Goal: Complete application form: Complete application form

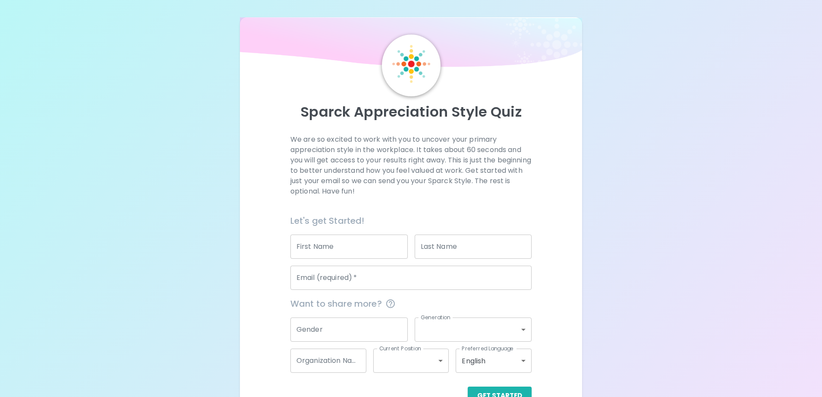
scroll to position [25, 0]
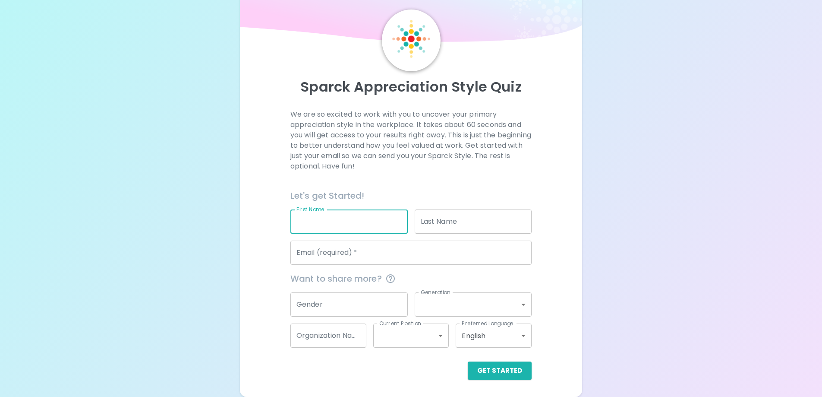
click at [325, 221] on input "First Name" at bounding box center [349, 221] width 117 height 24
type input "[GEOGRAPHIC_DATA]"
click at [478, 220] on input "Last Name" at bounding box center [473, 221] width 117 height 24
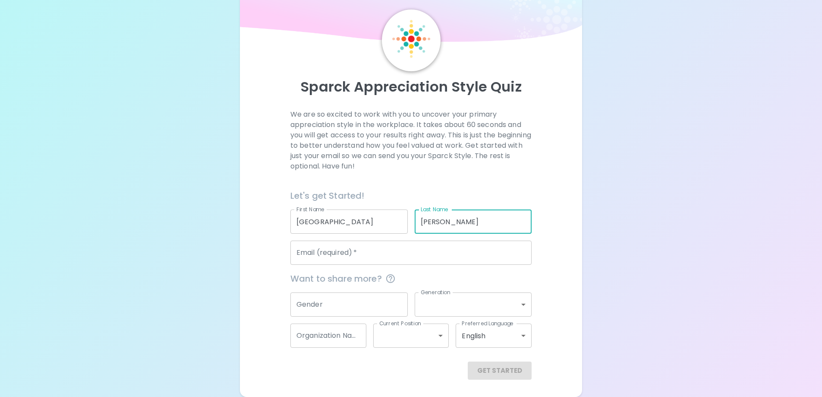
type input "[PERSON_NAME]"
click at [343, 243] on div "Email (required)   * Email (required)   *" at bounding box center [411, 252] width 241 height 24
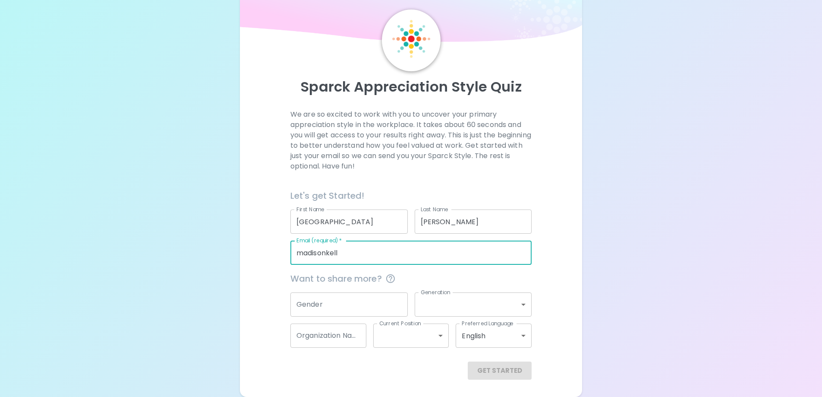
type input "[EMAIL_ADDRESS][DOMAIN_NAME]"
click at [346, 302] on input "Gender" at bounding box center [349, 304] width 117 height 24
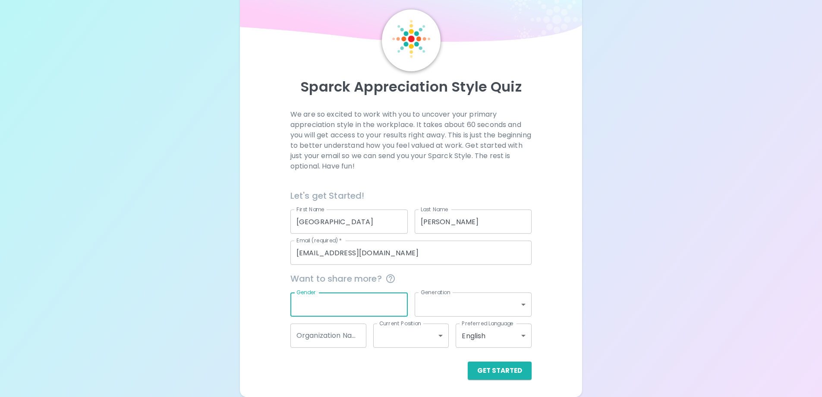
type input "D"
type input "[DEMOGRAPHIC_DATA]"
click at [481, 300] on body "Sparck Appreciation Style Quiz We are so excited to work with you to uncover yo…" at bounding box center [411, 186] width 822 height 422
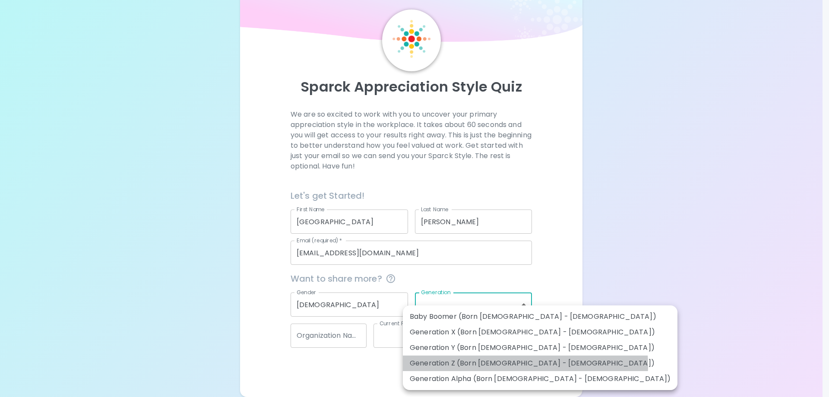
click at [525, 365] on li "Generation Z (Born [DEMOGRAPHIC_DATA] - [DEMOGRAPHIC_DATA])" at bounding box center [540, 363] width 275 height 16
type input "generation_z"
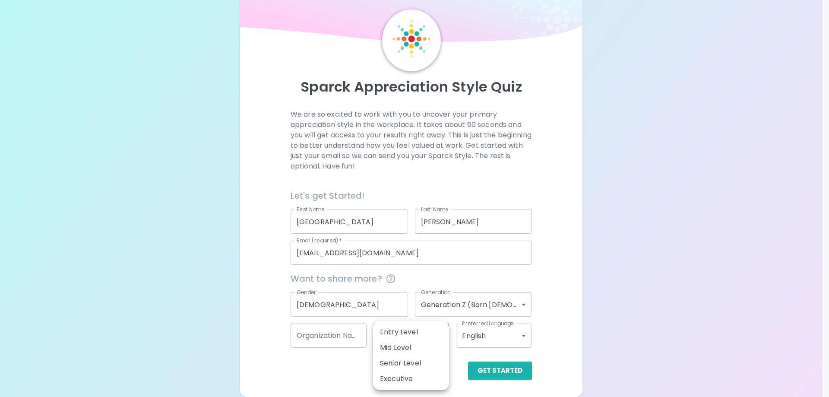
click at [432, 338] on body "Sparck Appreciation Style Quiz We are so excited to work with you to uncover yo…" at bounding box center [414, 186] width 829 height 422
click at [464, 357] on div at bounding box center [414, 198] width 829 height 397
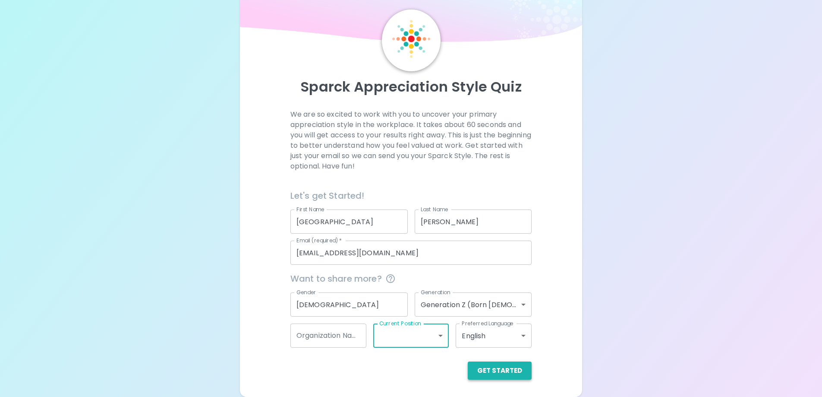
click at [493, 369] on button "Get Started" at bounding box center [500, 370] width 64 height 18
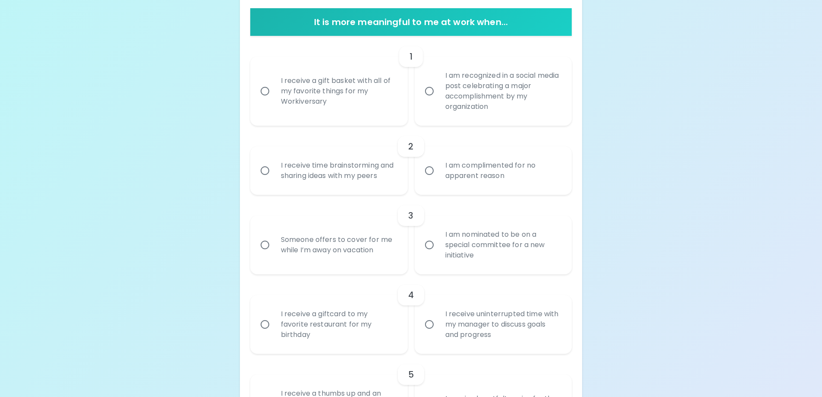
scroll to position [198, 0]
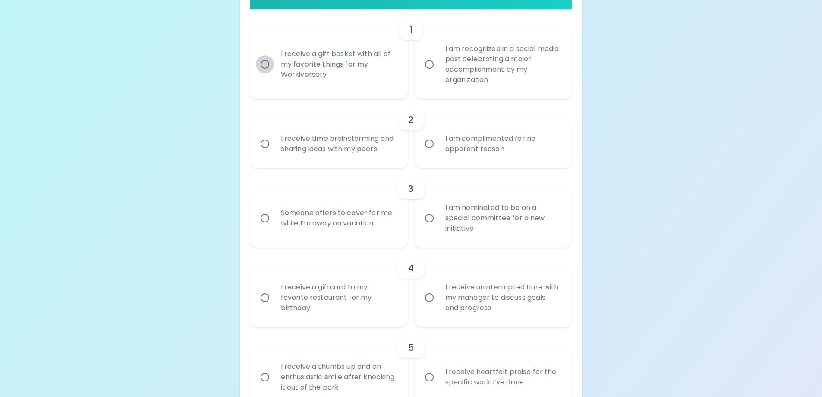
click at [266, 66] on input "I receive a gift basket with all of my favorite things for my Workiversary" at bounding box center [265, 64] width 18 height 18
radio input "true"
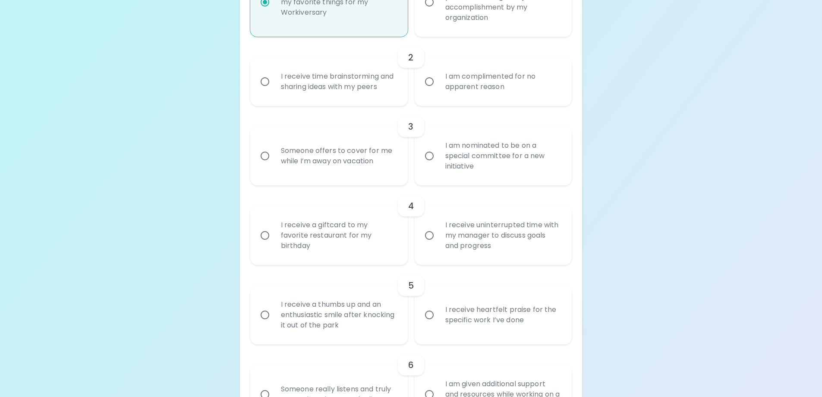
scroll to position [267, 0]
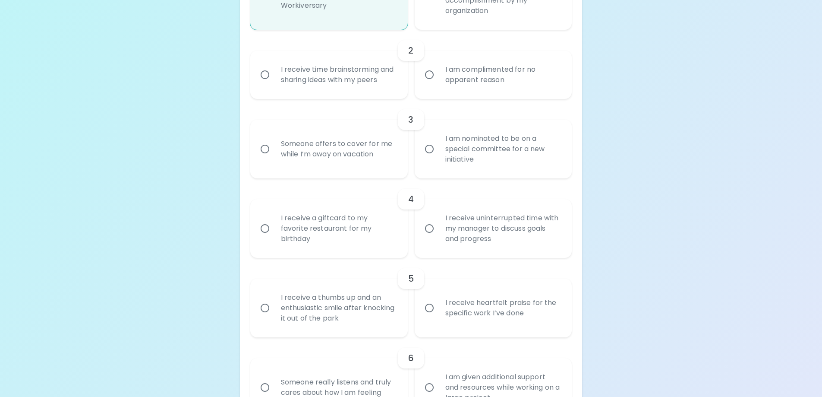
click at [491, 81] on div "I am complimented for no apparent reason" at bounding box center [503, 74] width 129 height 41
click at [439, 81] on input "I am complimented for no apparent reason" at bounding box center [430, 75] width 18 height 18
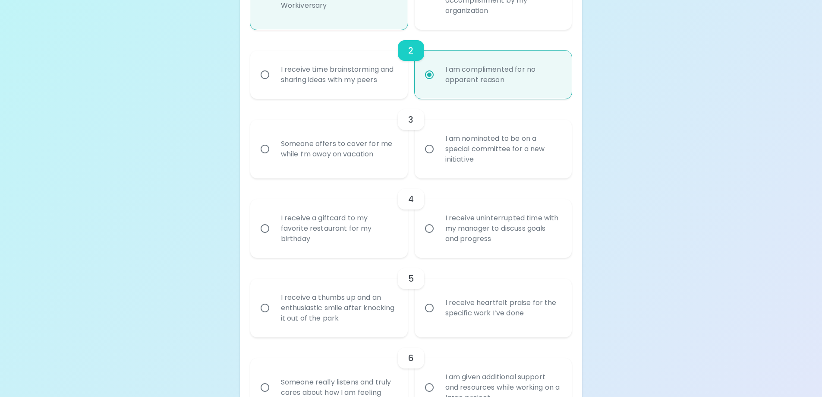
scroll to position [336, 0]
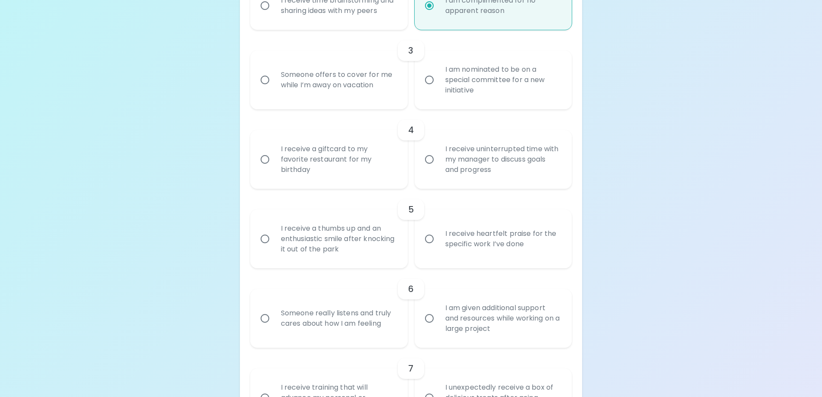
radio input "true"
click at [494, 86] on div "I am nominated to be on a special committee for a new initiative" at bounding box center [503, 80] width 129 height 52
click at [439, 86] on input "I am nominated to be on a special committee for a new initiative" at bounding box center [430, 80] width 18 height 18
radio input "false"
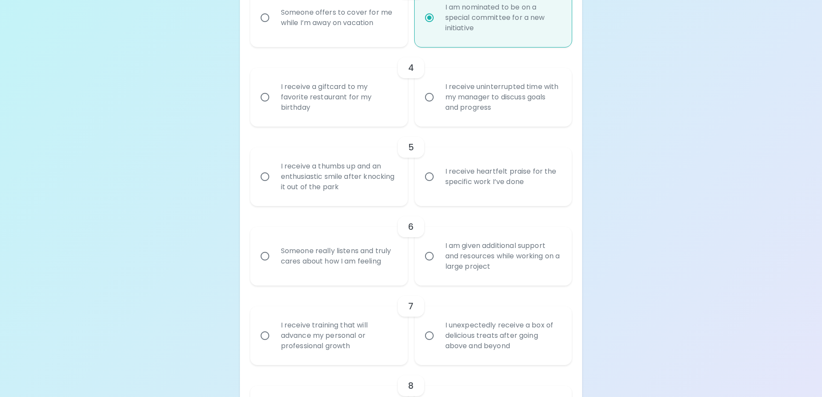
scroll to position [405, 0]
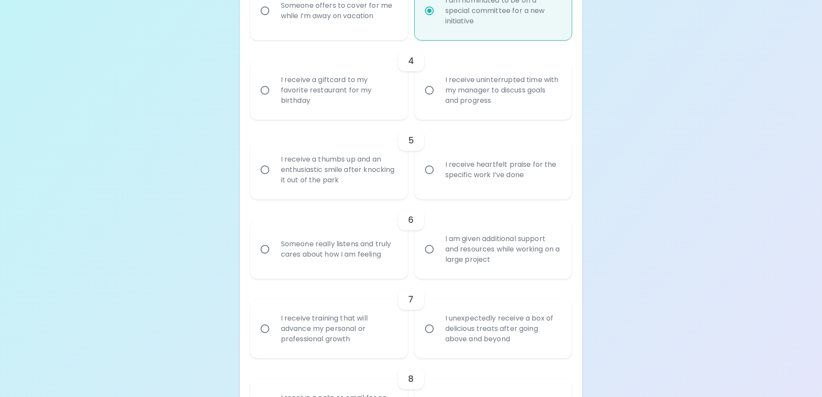
radio input "true"
click at [513, 104] on div "I receive uninterrupted time with my manager to discuss goals and progress" at bounding box center [503, 90] width 129 height 52
click at [439, 99] on input "I receive uninterrupted time with my manager to discuss goals and progress" at bounding box center [430, 90] width 18 height 18
radio input "false"
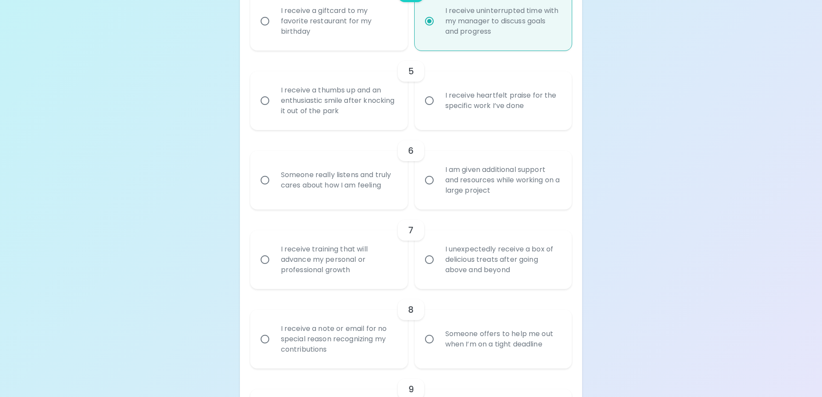
scroll to position [517, 0]
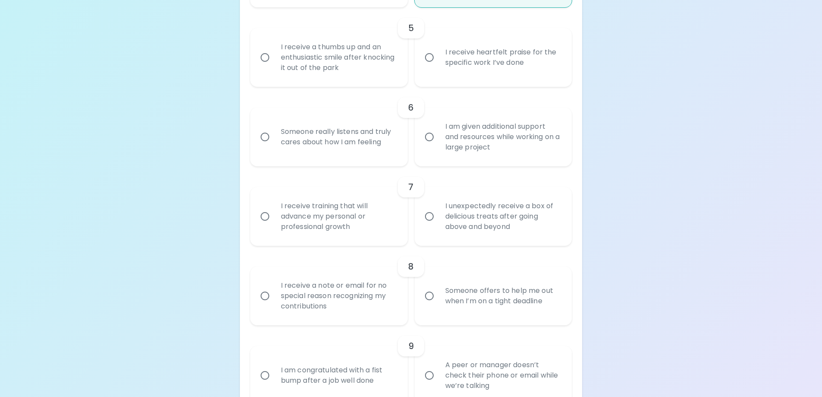
radio input "true"
click at [496, 70] on div "I receive heartfelt praise for the specific work I’ve done" at bounding box center [503, 57] width 129 height 41
click at [439, 66] on input "I receive heartfelt praise for the specific work I’ve done" at bounding box center [430, 57] width 18 height 18
radio input "false"
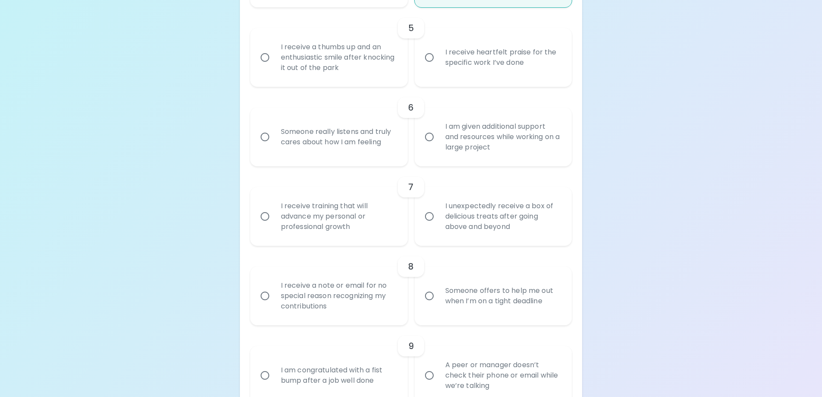
radio input "false"
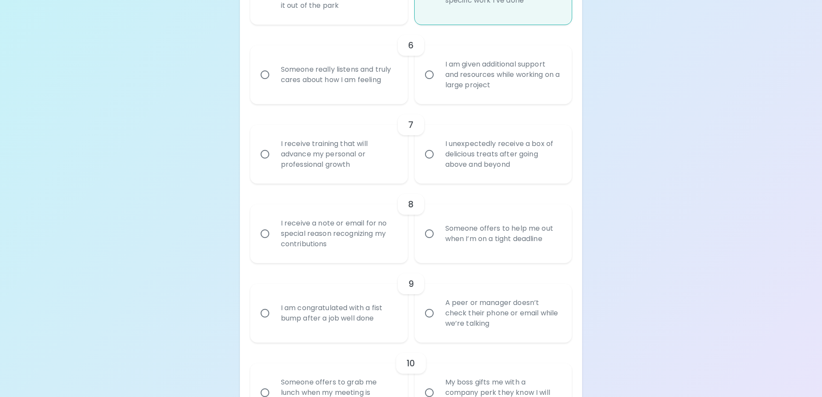
scroll to position [586, 0]
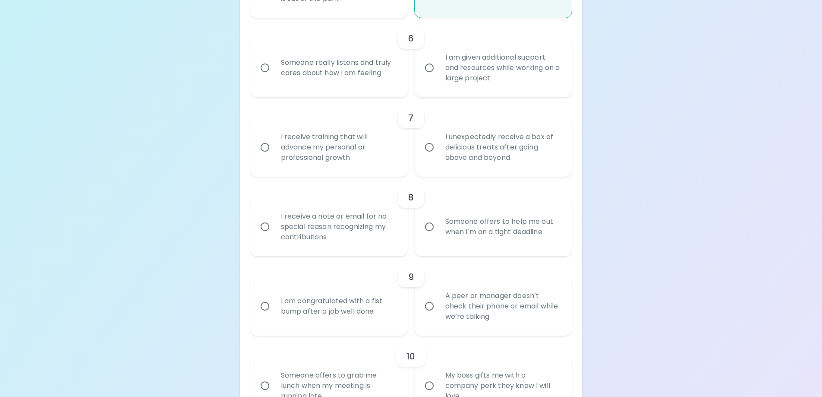
radio input "true"
click at [292, 77] on div "Someone really listens and truly cares about how I am feeling" at bounding box center [338, 67] width 129 height 41
click at [274, 77] on input "Someone really listens and truly cares about how I am feeling" at bounding box center [265, 68] width 18 height 18
radio input "false"
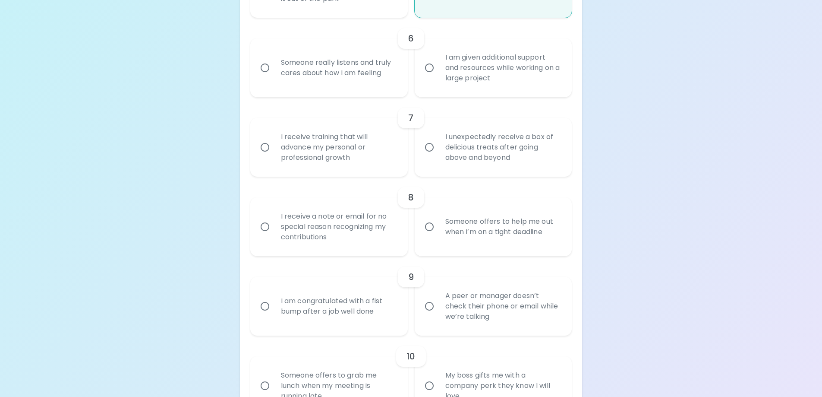
radio input "false"
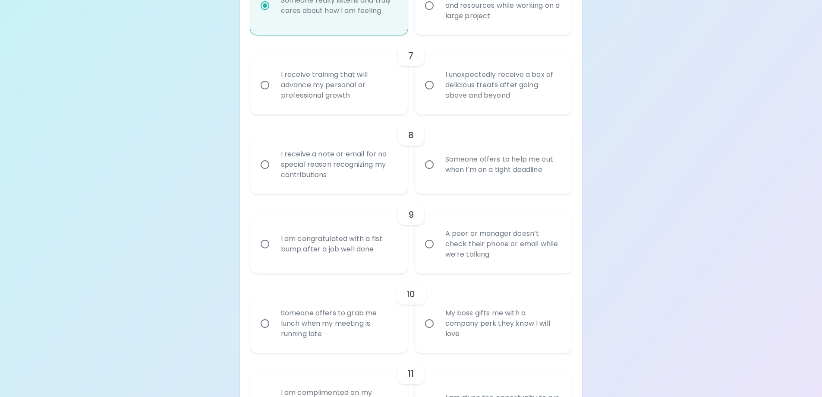
scroll to position [655, 0]
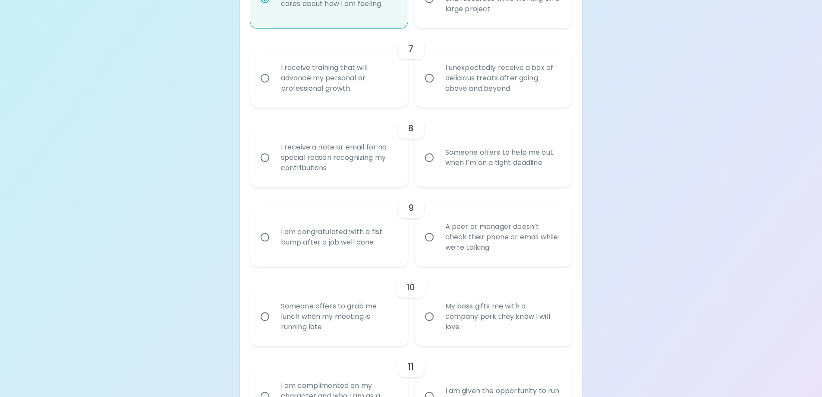
radio input "true"
click at [337, 82] on div "I receive training that will advance my personal or professional growth" at bounding box center [338, 78] width 129 height 52
click at [274, 82] on input "I receive training that will advance my personal or professional growth" at bounding box center [265, 78] width 18 height 18
radio input "false"
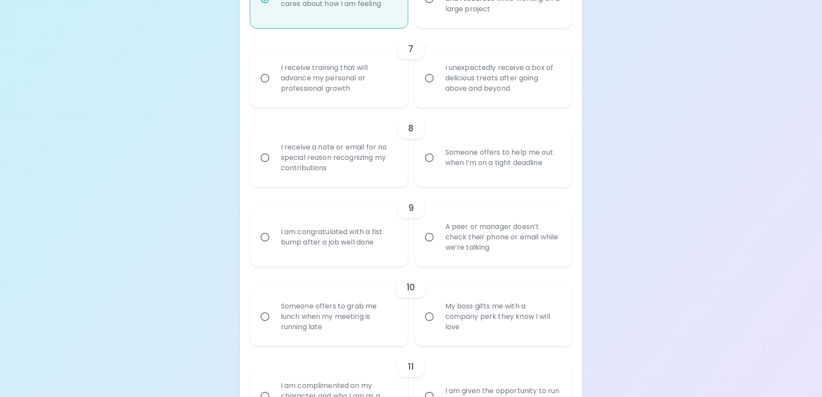
radio input "false"
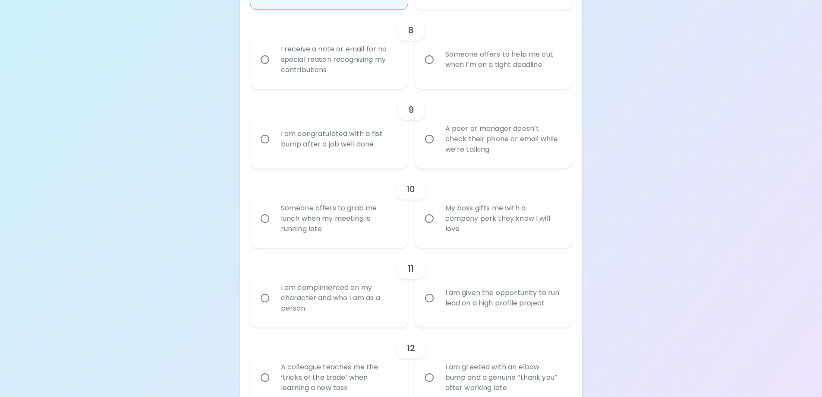
scroll to position [768, 0]
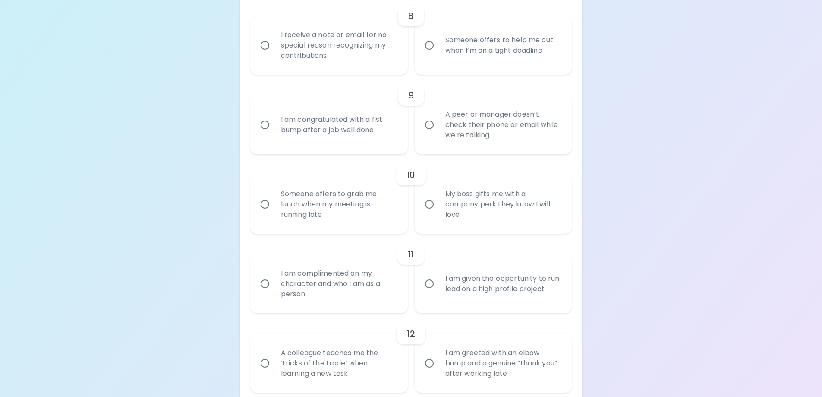
radio input "true"
click at [363, 54] on div "I receive a note or email for no special reason recognizing my contributions" at bounding box center [338, 45] width 129 height 52
click at [274, 54] on input "I receive a note or email for no special reason recognizing my contributions" at bounding box center [265, 45] width 18 height 18
radio input "false"
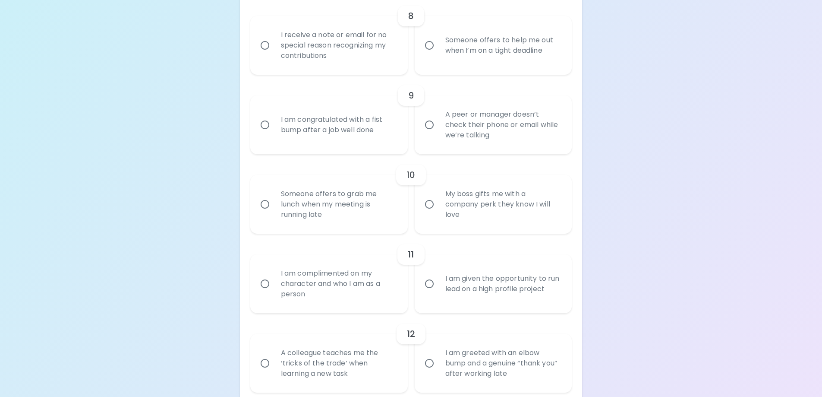
radio input "false"
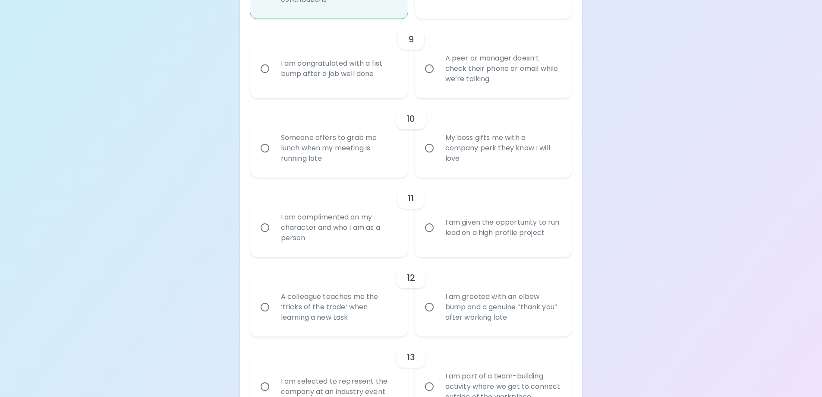
scroll to position [837, 0]
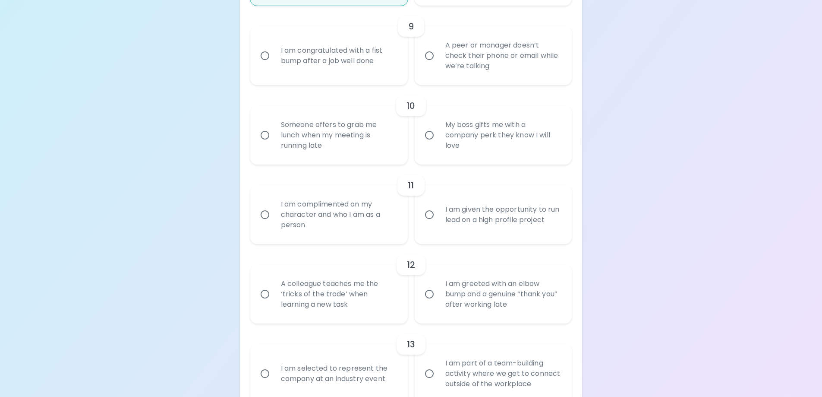
radio input "true"
click at [309, 69] on div "I am congratulated with a fist bump after a job well done" at bounding box center [338, 55] width 129 height 41
click at [274, 65] on input "I am congratulated with a fist bump after a job well done" at bounding box center [265, 56] width 18 height 18
radio input "false"
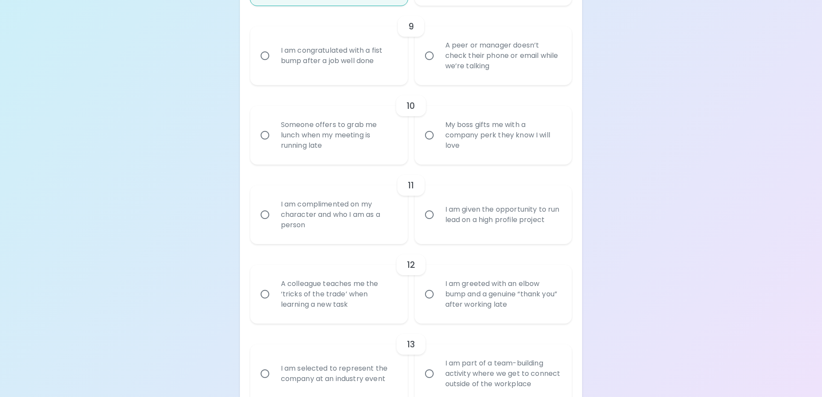
radio input "false"
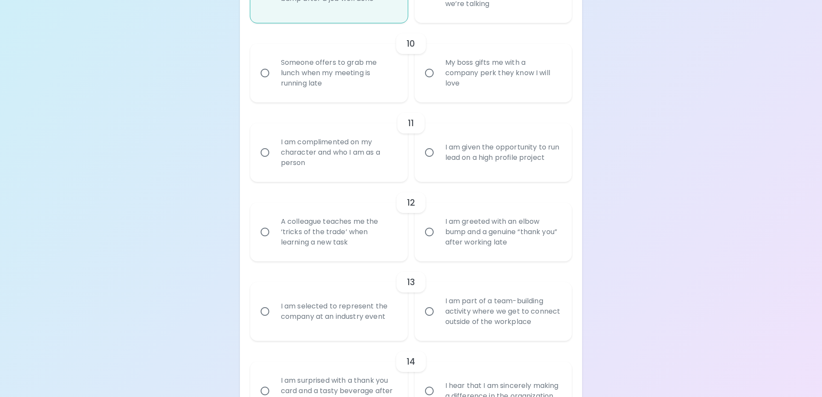
scroll to position [906, 0]
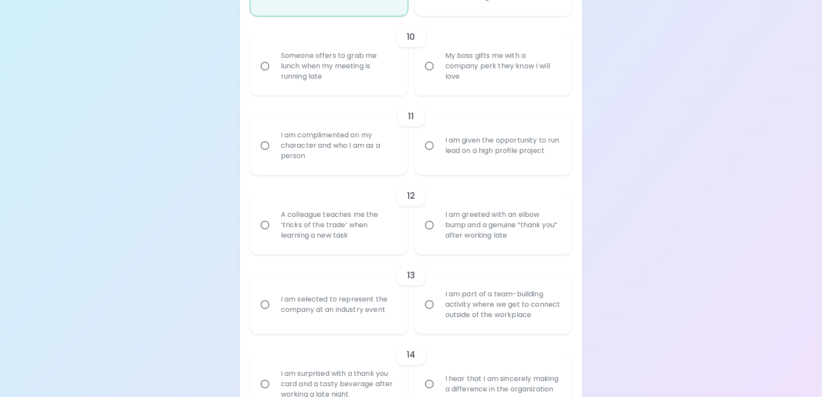
radio input "true"
click at [528, 74] on div "My boss gifts me with a company perk they know I will love" at bounding box center [503, 66] width 129 height 52
click at [439, 74] on input "My boss gifts me with a company perk they know I will love" at bounding box center [430, 66] width 18 height 18
radio input "false"
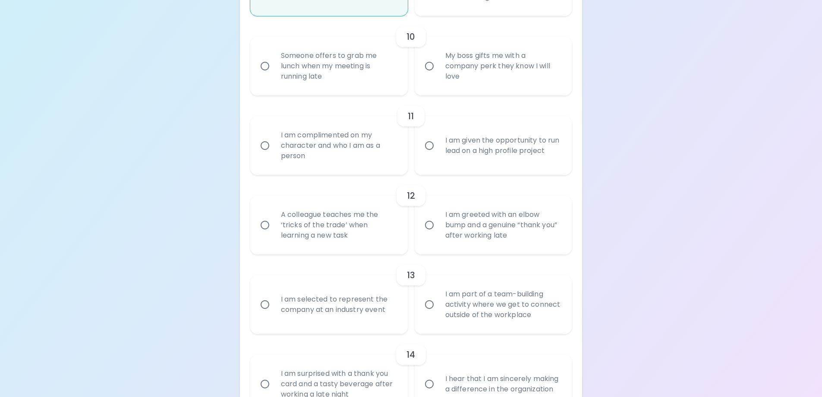
radio input "false"
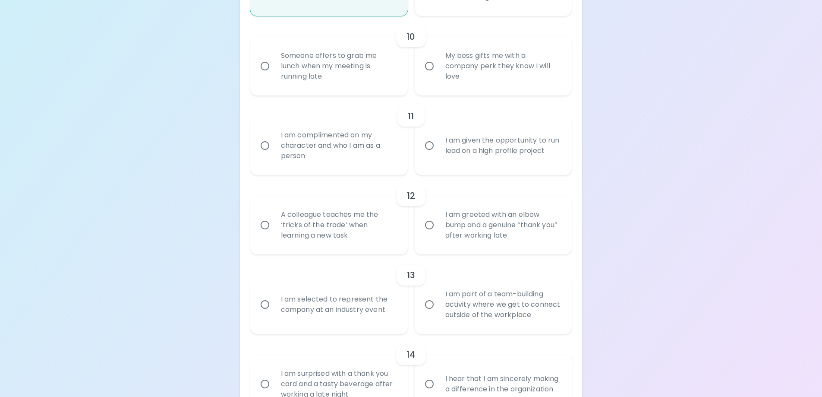
radio input "false"
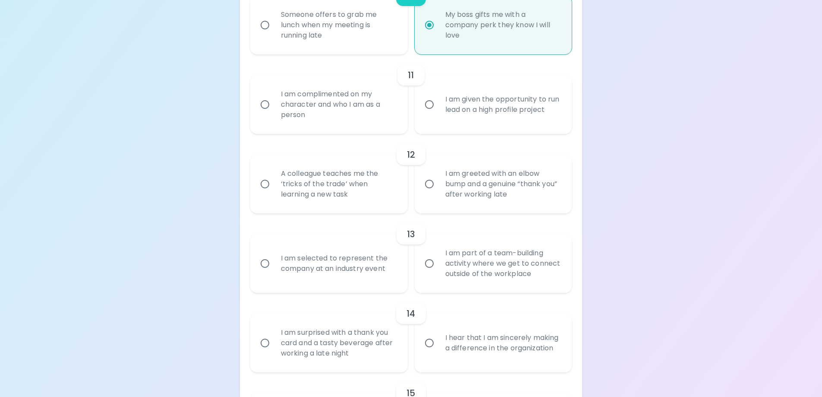
scroll to position [932, 0]
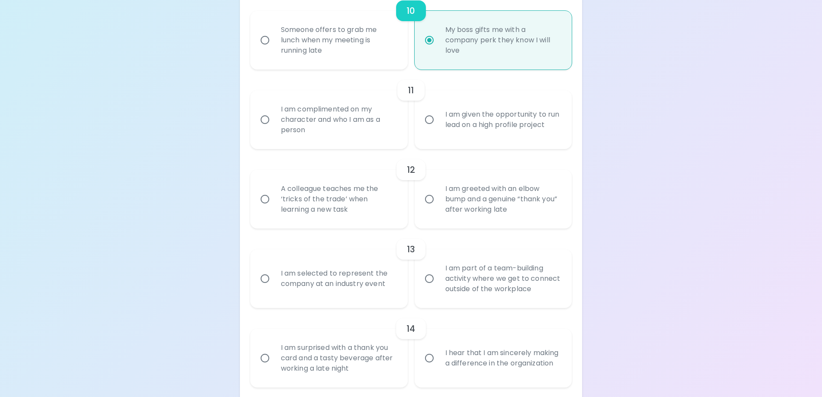
radio input "true"
click at [363, 59] on div "Someone offers to grab me lunch when my meeting is running late" at bounding box center [338, 40] width 129 height 52
click at [274, 49] on input "Someone offers to grab me lunch when my meeting is running late" at bounding box center [265, 40] width 18 height 18
radio input "false"
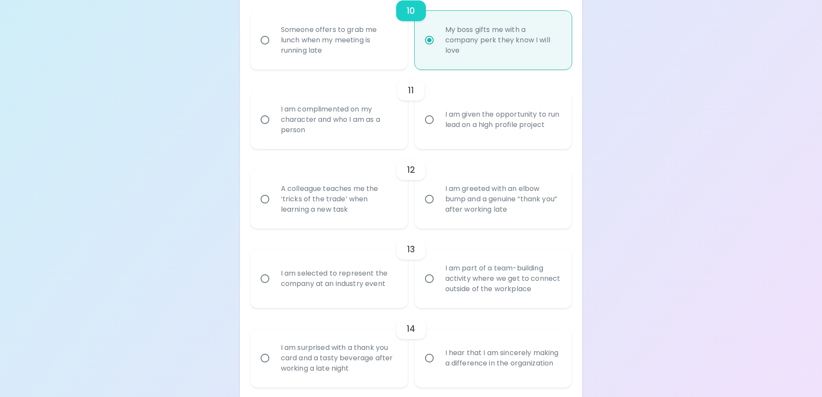
radio input "false"
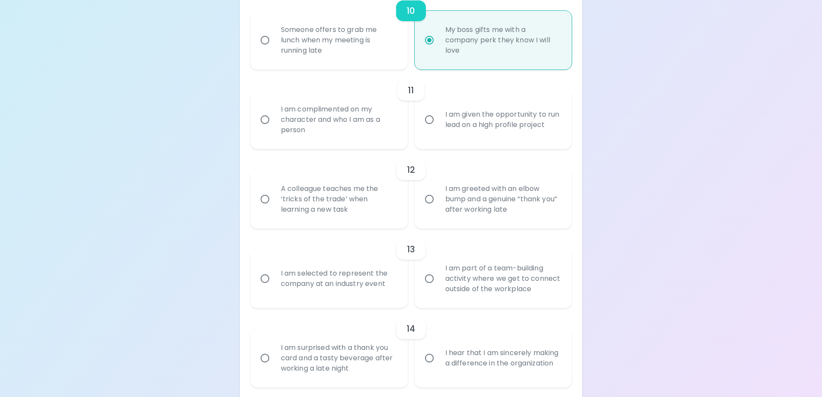
radio input "false"
radio input "true"
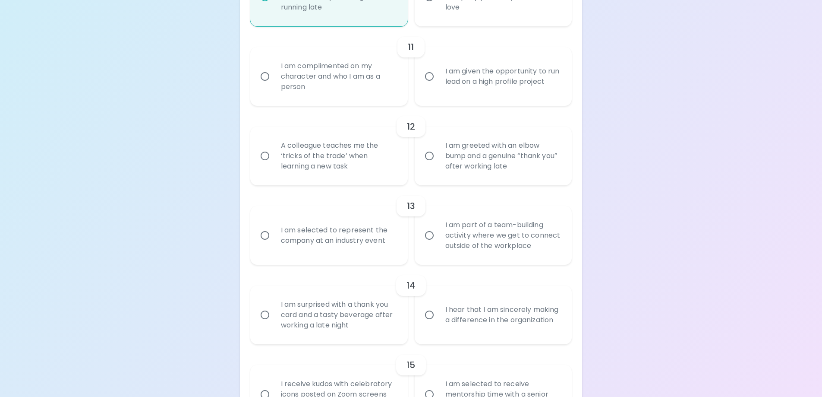
radio input "true"
click at [342, 93] on div "I am complimented on my character and who I am as a person" at bounding box center [338, 77] width 129 height 52
click at [274, 85] on input "I am complimented on my character and who I am as a person" at bounding box center [265, 76] width 18 height 18
radio input "false"
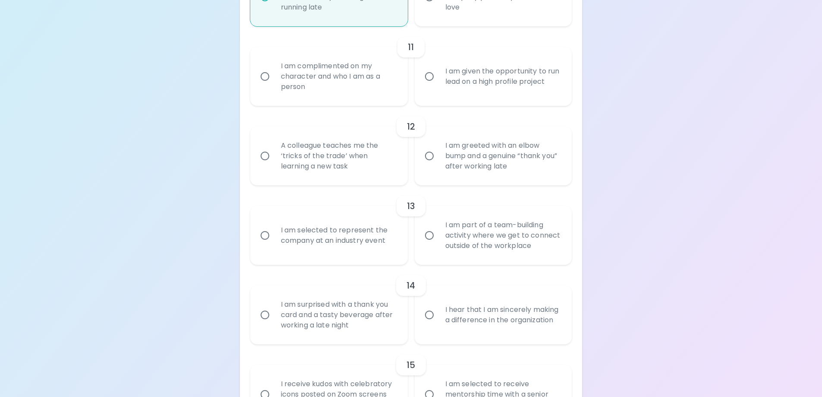
radio input "false"
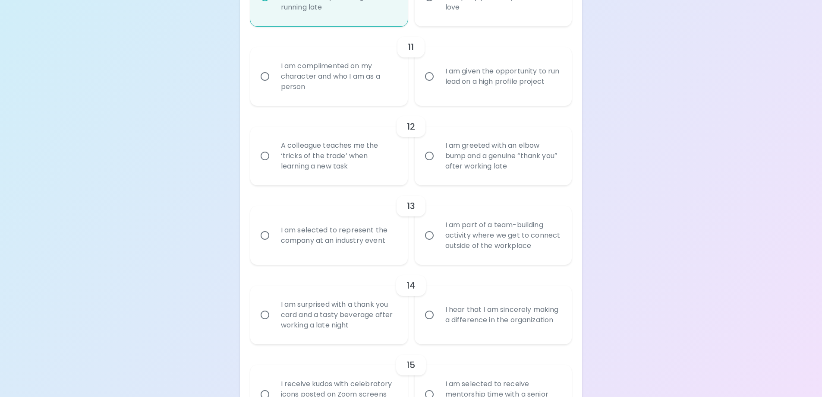
radio input "false"
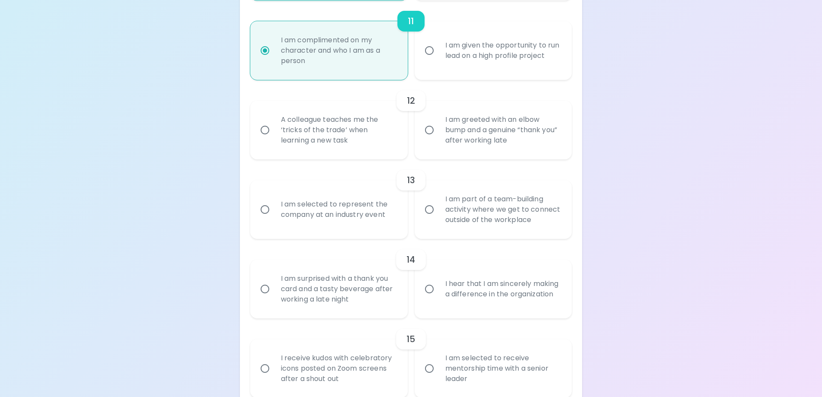
scroll to position [1044, 0]
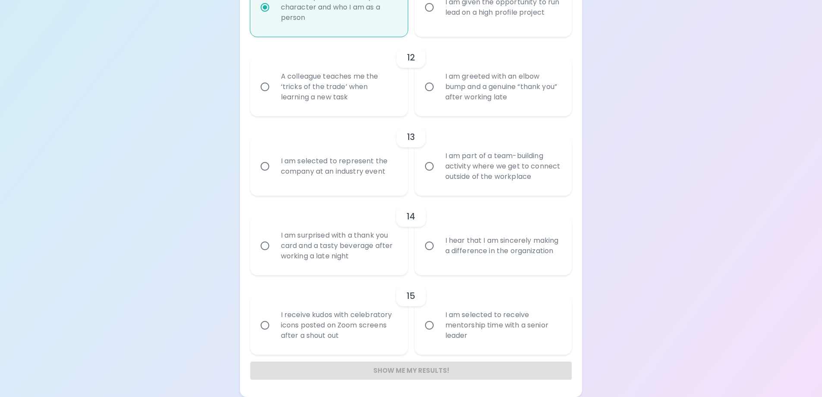
radio input "true"
click at [351, 110] on div "A colleague teaches me the ‘tricks of the trade’ when learning a new task" at bounding box center [338, 87] width 129 height 52
click at [274, 96] on input "A colleague teaches me the ‘tricks of the trade’ when learning a new task" at bounding box center [265, 87] width 18 height 18
radio input "false"
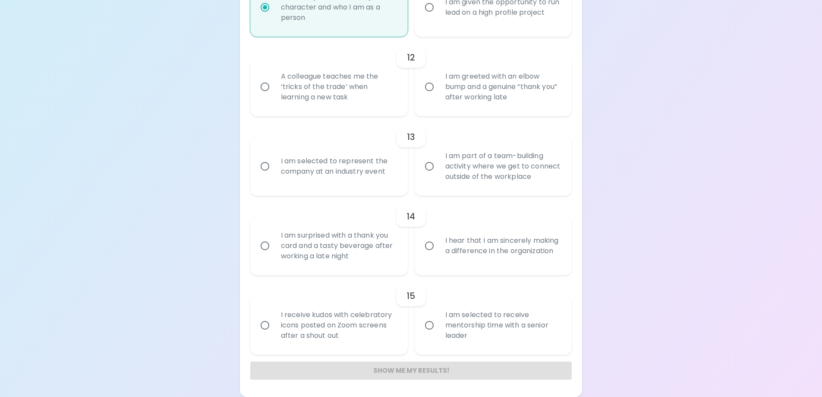
radio input "false"
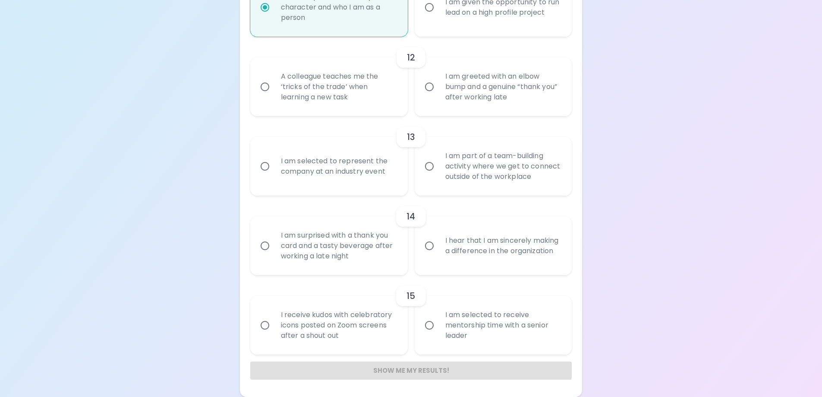
radio input "false"
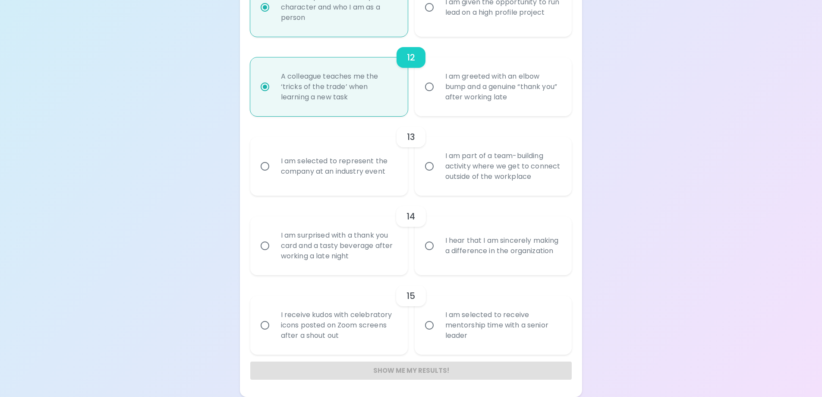
radio input "true"
click at [332, 181] on div "I am selected to represent the company at an industry event" at bounding box center [338, 165] width 129 height 41
click at [274, 175] on input "I am selected to represent the company at an industry event" at bounding box center [265, 166] width 18 height 18
radio input "false"
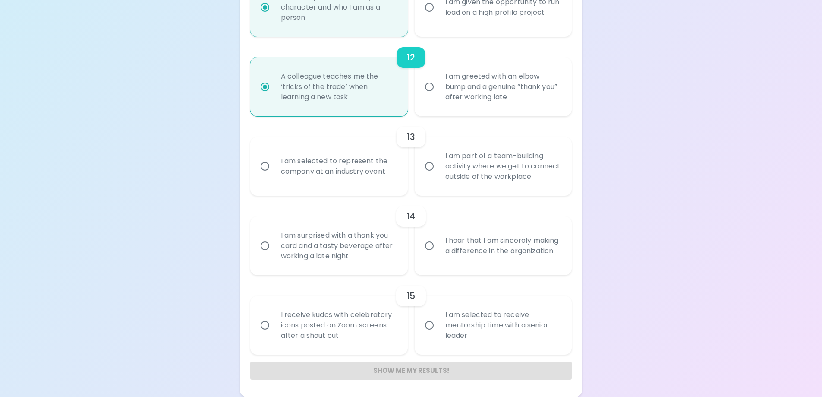
radio input "false"
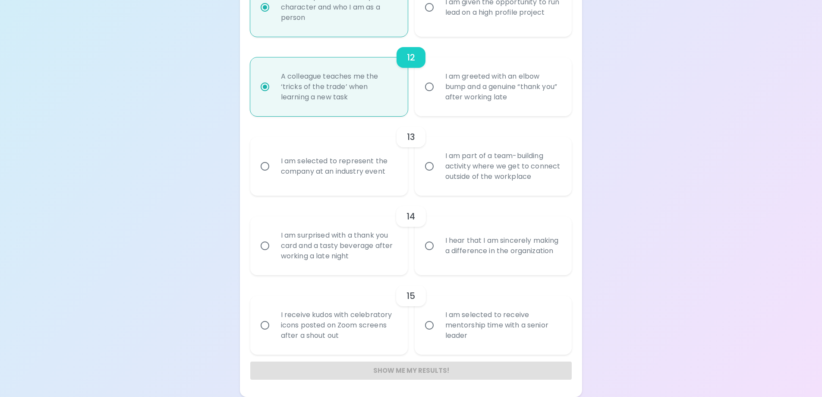
radio input "false"
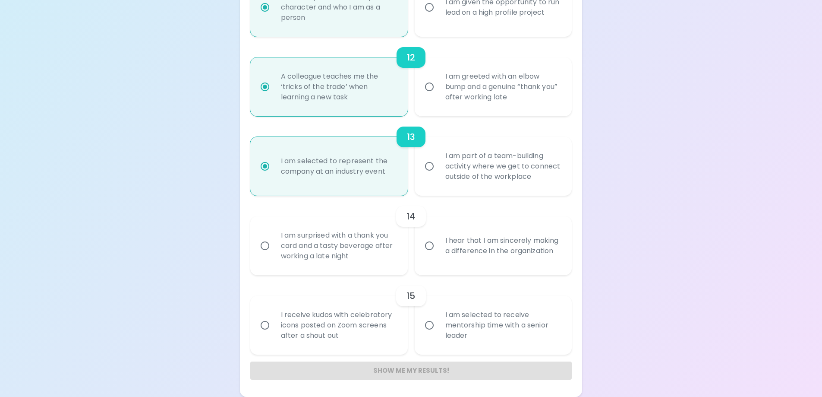
radio input "true"
click at [487, 257] on div "I hear that I am sincerely making a difference in the organization" at bounding box center [503, 245] width 129 height 41
click at [439, 255] on input "I hear that I am sincerely making a difference in the organization" at bounding box center [430, 246] width 18 height 18
radio input "false"
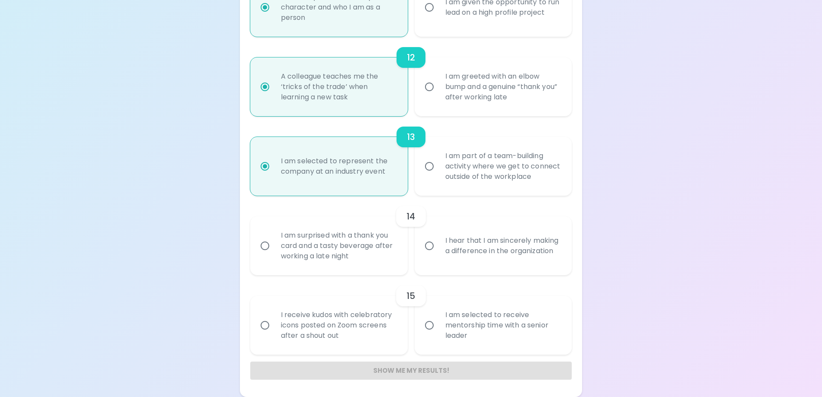
radio input "false"
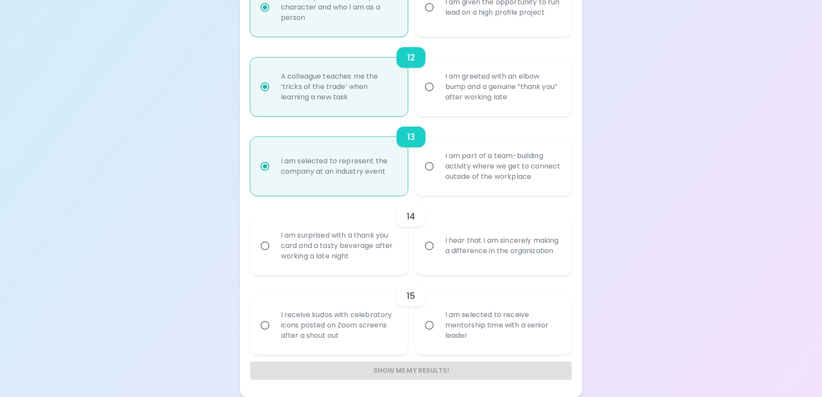
radio input "false"
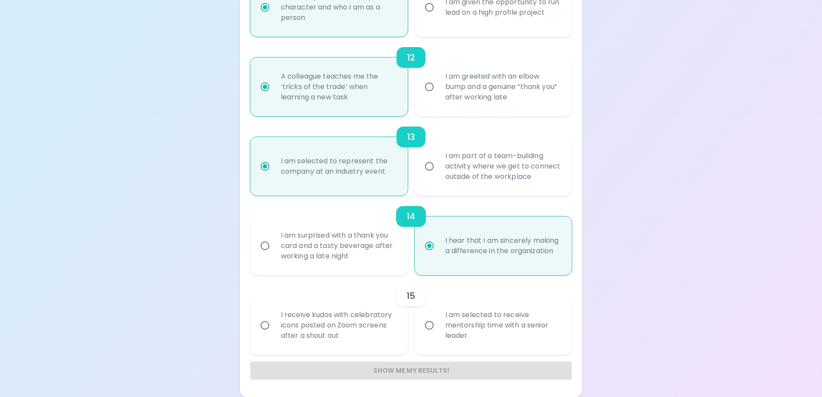
radio input "true"
click at [413, 348] on label "I am selected to receive mentorship time with a senior leader" at bounding box center [489, 325] width 158 height 59
click at [421, 334] on input "I am selected to receive mentorship time with a senior leader" at bounding box center [430, 325] width 18 height 18
radio input "false"
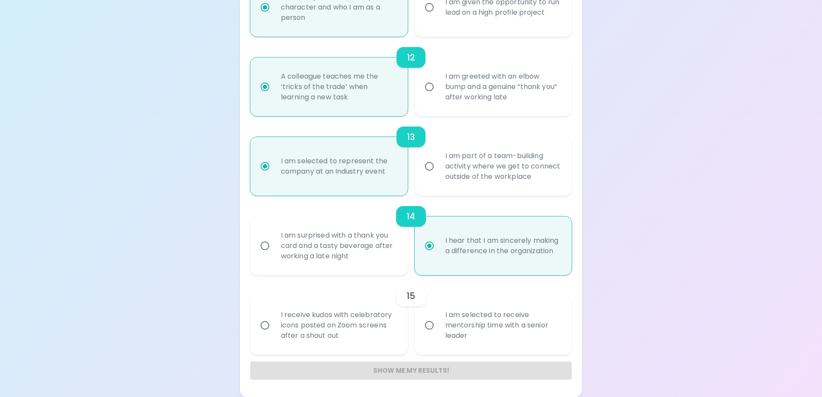
radio input "false"
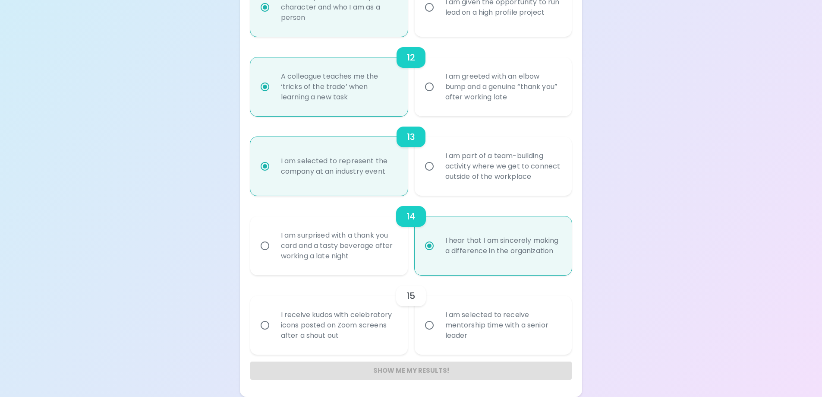
radio input "false"
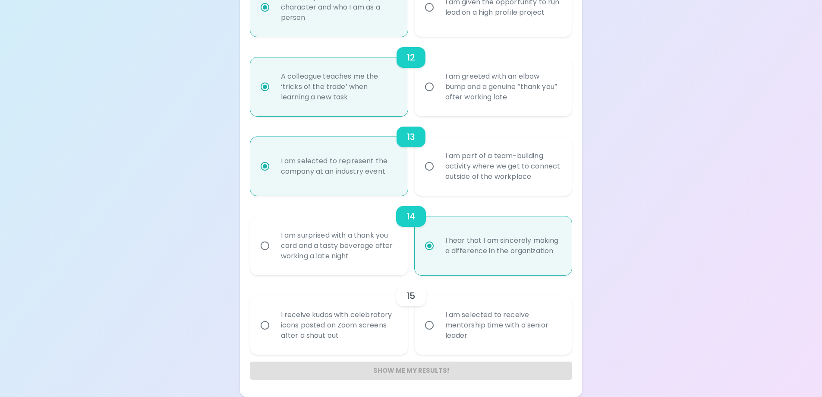
radio input "false"
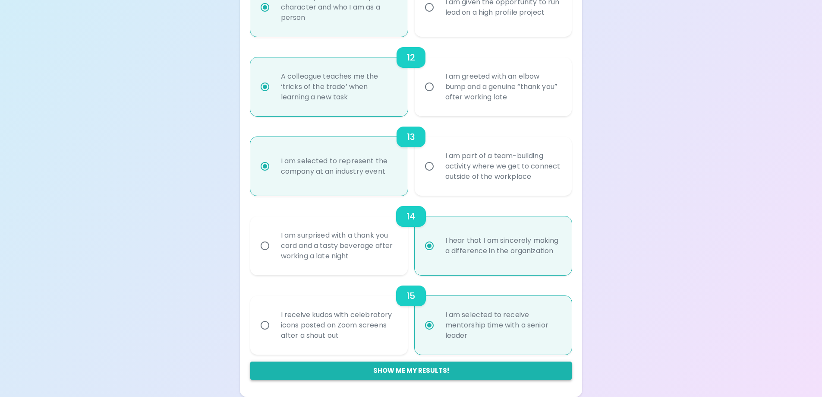
radio input "true"
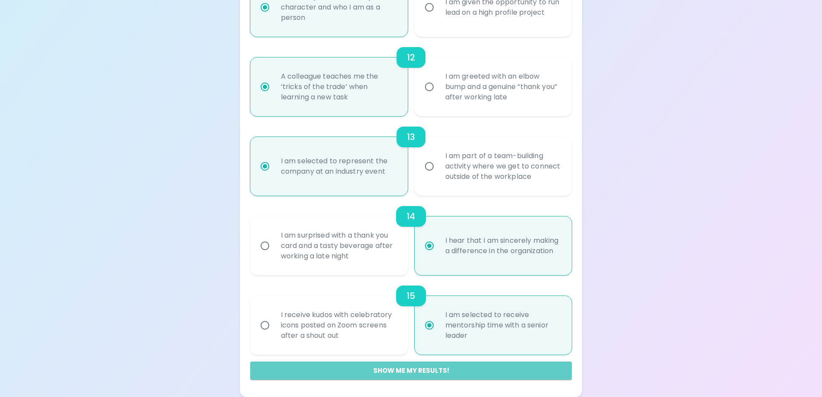
click at [419, 371] on button "Show me my results!" at bounding box center [411, 370] width 322 height 18
radio input "false"
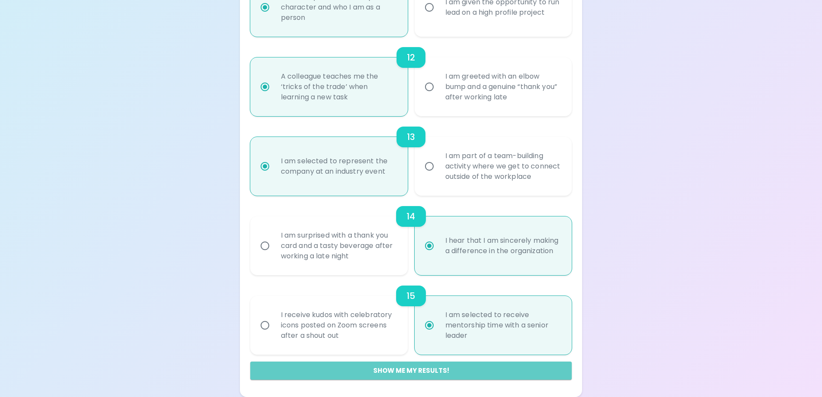
radio input "false"
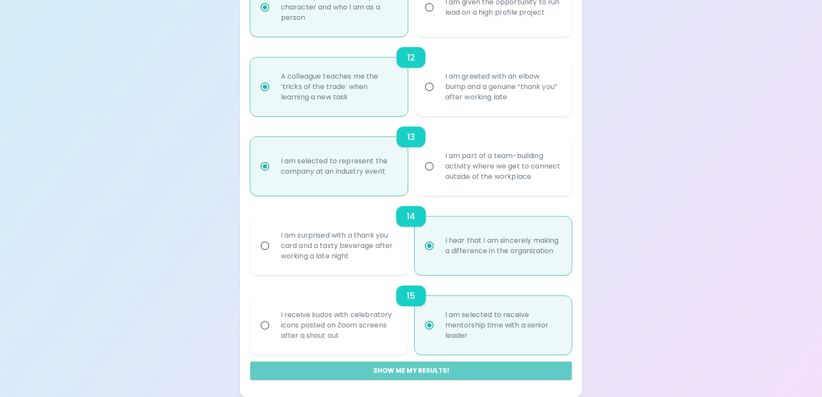
radio input "false"
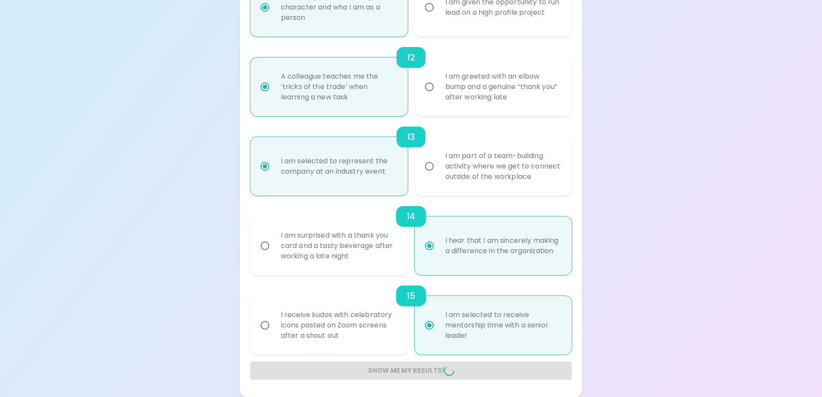
radio input "false"
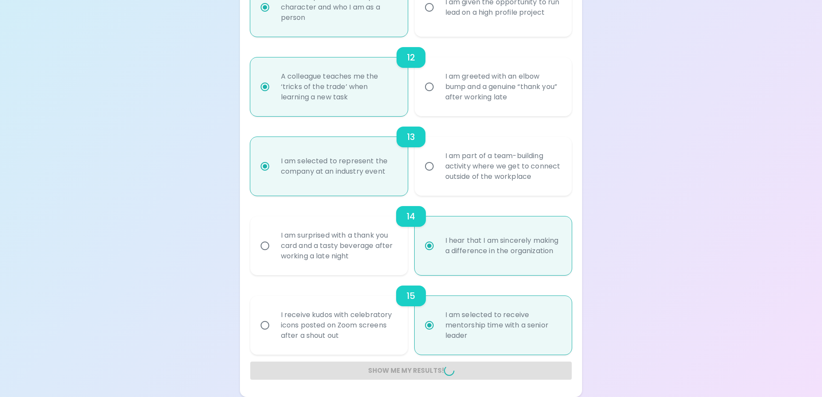
radio input "false"
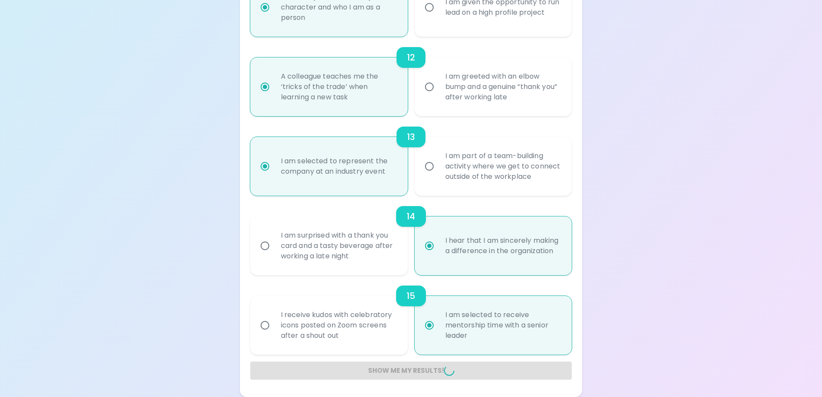
radio input "false"
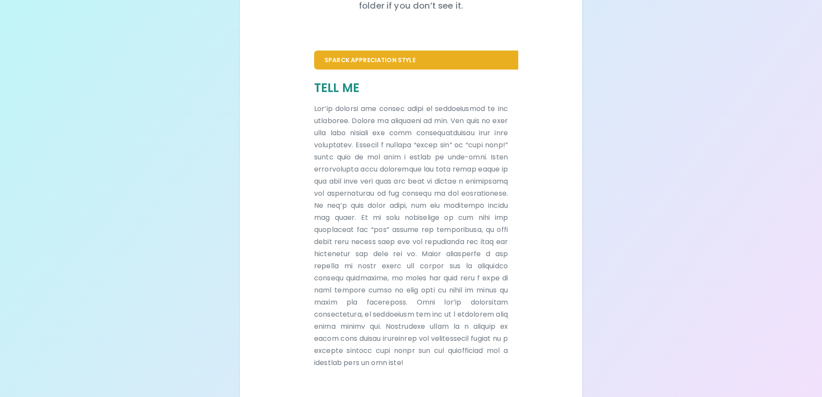
scroll to position [159, 0]
